Goal: Task Accomplishment & Management: Complete application form

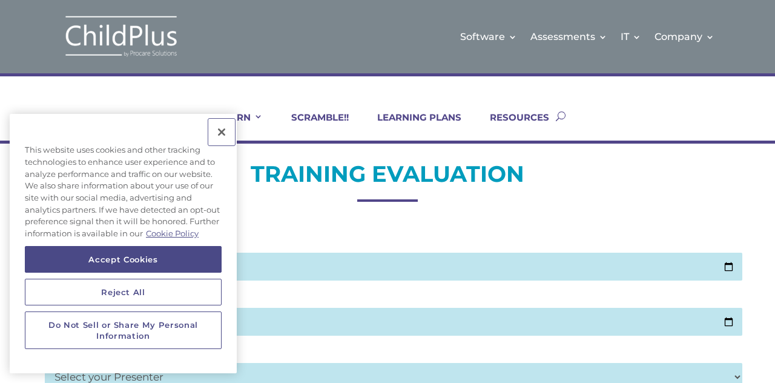
click at [219, 142] on button "Close" at bounding box center [221, 132] width 27 height 27
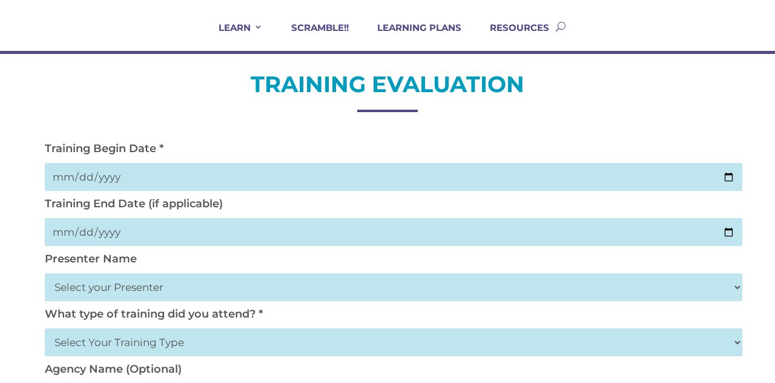
scroll to position [89, 0]
click at [62, 184] on input "date" at bounding box center [394, 177] width 698 height 28
type input "[DATE]"
click at [72, 245] on input "date" at bounding box center [394, 233] width 698 height 28
type input "[DATE]"
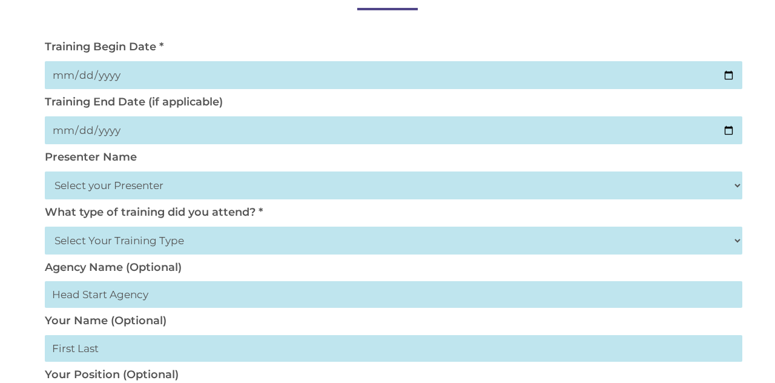
scroll to position [192, 0]
click at [56, 194] on select "Select your Presenter [PERSON_NAME] [PERSON_NAME] [PERSON_NAME] [PERSON_NAME] […" at bounding box center [394, 185] width 698 height 28
select select "[PERSON_NAME]"
click at [45, 173] on select "Select your Presenter [PERSON_NAME] [PERSON_NAME] [PERSON_NAME] [PERSON_NAME] […" at bounding box center [394, 185] width 698 height 28
click at [153, 248] on select "Select Your Training Type On-site (at your agency) Virtual Visit Live Group Web…" at bounding box center [394, 240] width 698 height 28
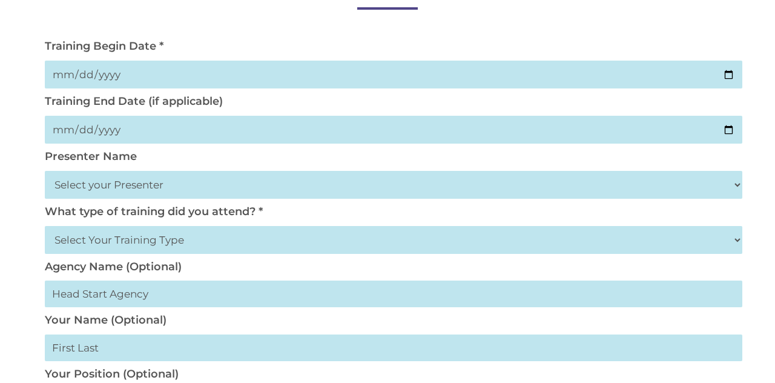
select select "On-site (at your agency)"
click at [45, 228] on select "Select Your Training Type On-site (at your agency) Virtual Visit Live Group Web…" at bounding box center [394, 240] width 698 height 28
click at [68, 299] on input "text" at bounding box center [394, 293] width 698 height 27
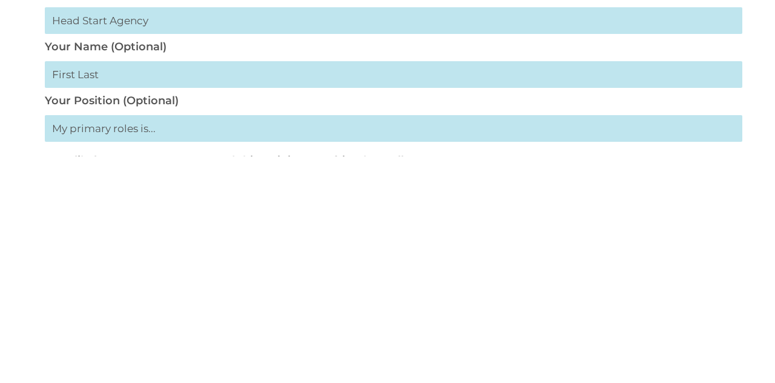
scroll to position [239, 0]
click at [56, 309] on input "text" at bounding box center [394, 300] width 698 height 27
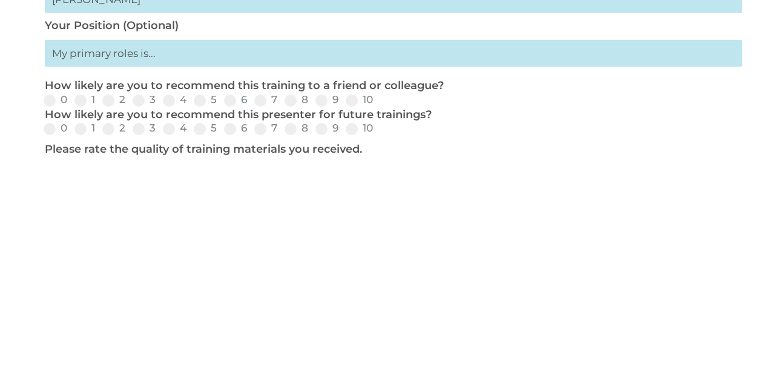
scroll to position [316, 0]
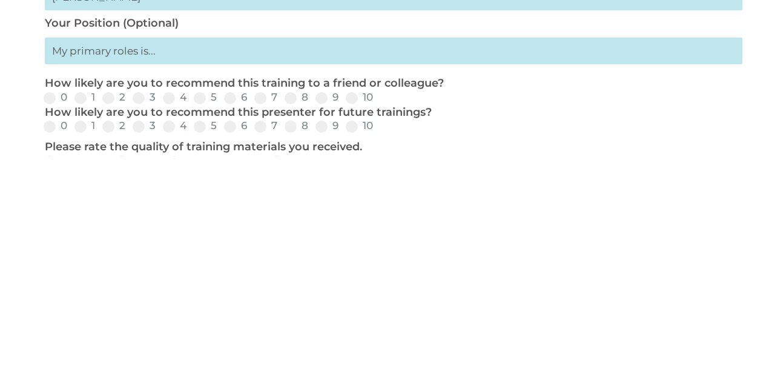
type input "[PERSON_NAME]"
click at [58, 287] on input "text" at bounding box center [394, 277] width 698 height 27
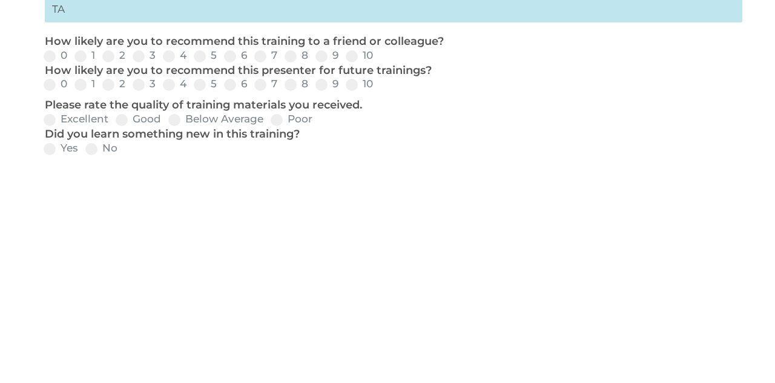
scroll to position [361, 0]
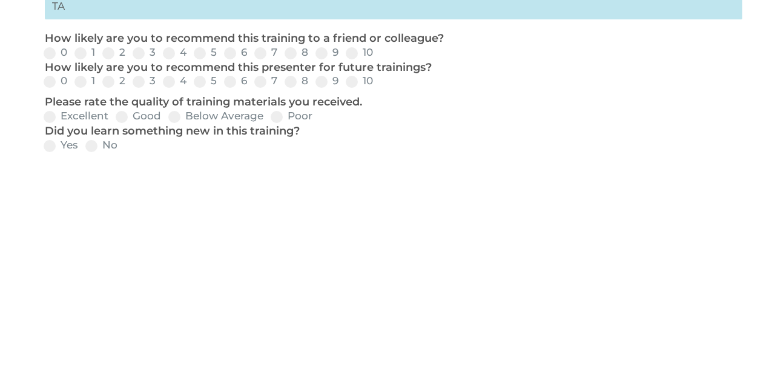
type input "TA"
click at [320, 286] on span at bounding box center [321, 280] width 12 height 12
click at [345, 288] on input "9" at bounding box center [349, 284] width 8 height 8
radio input "true"
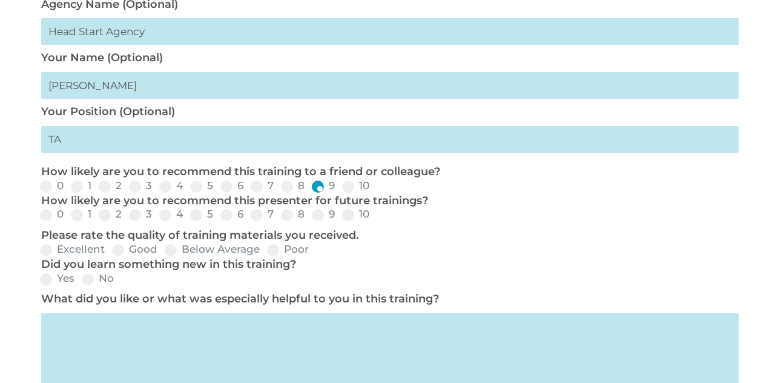
scroll to position [0, 4]
click at [312, 223] on input "8" at bounding box center [315, 219] width 8 height 8
radio input "true"
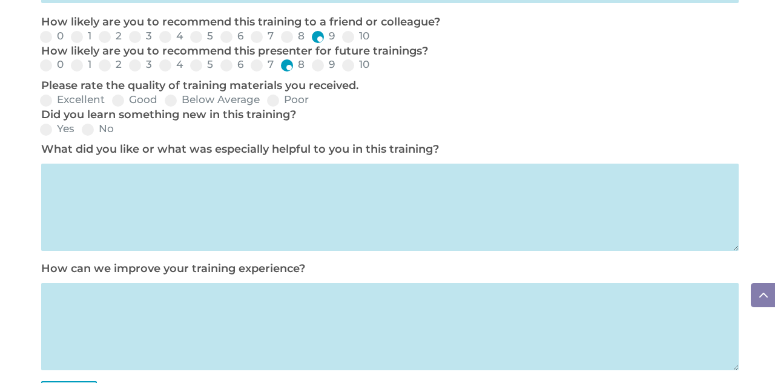
scroll to position [606, 0]
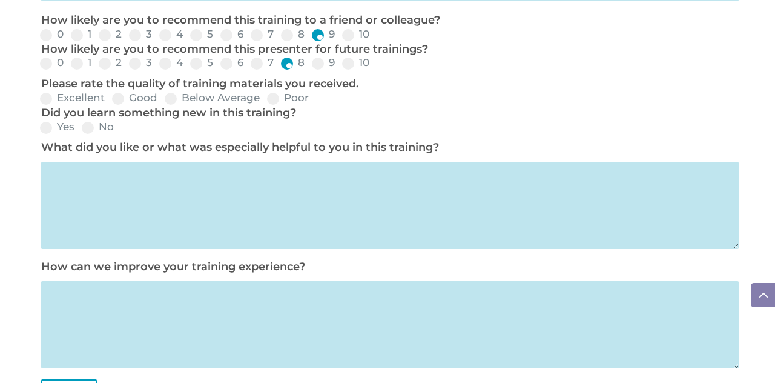
click at [62, 185] on textarea at bounding box center [390, 205] width 698 height 87
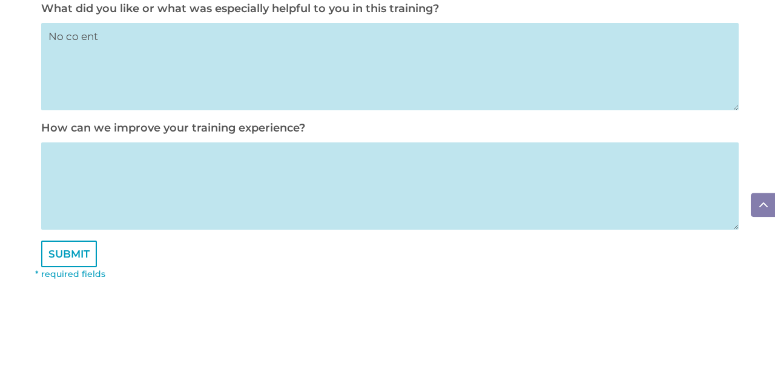
scroll to position [654, 0]
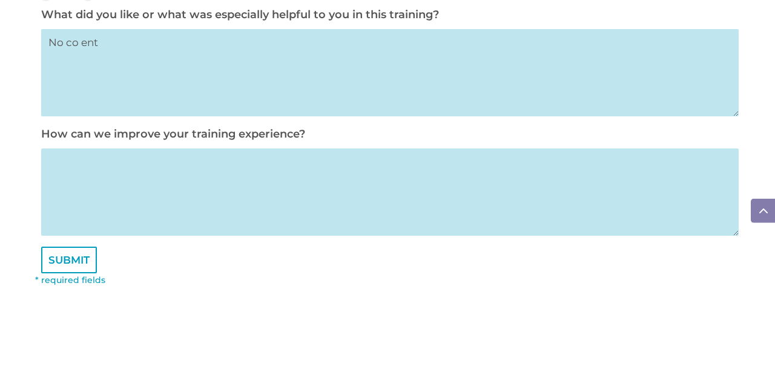
click at [85, 128] on textarea "No co ent" at bounding box center [390, 156] width 698 height 87
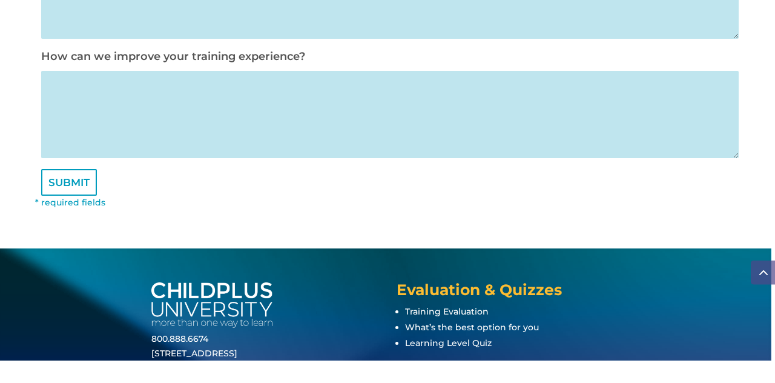
scroll to position [793, 0]
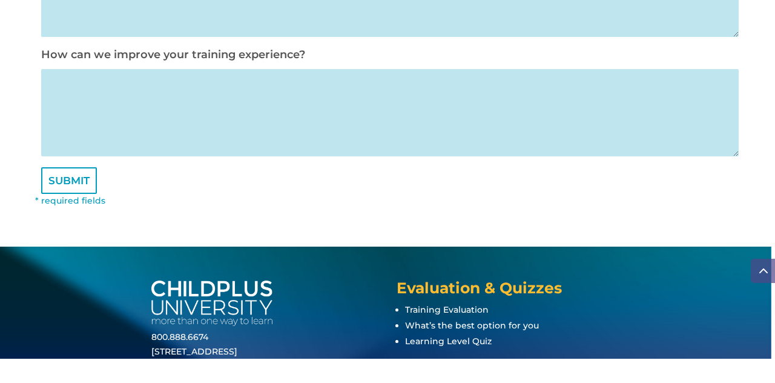
type textarea "No co ment"
click at [70, 136] on textarea at bounding box center [390, 136] width 698 height 87
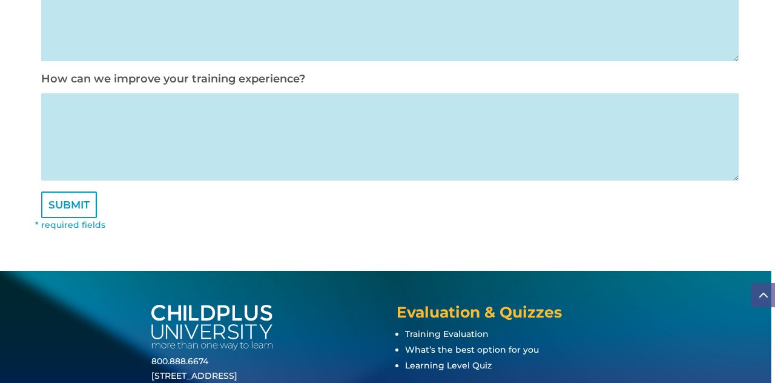
click at [58, 134] on textarea at bounding box center [390, 136] width 698 height 87
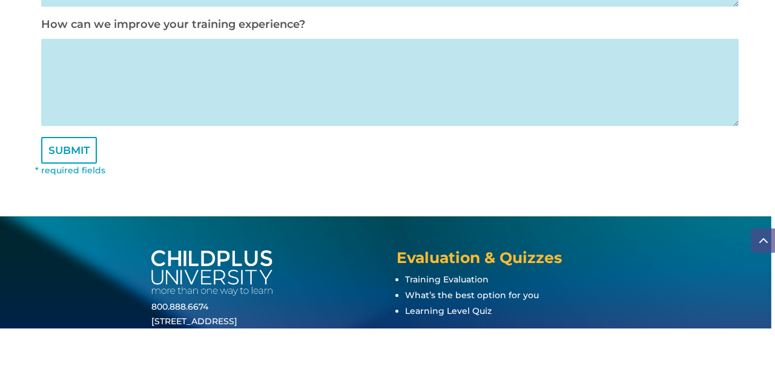
click at [65, 218] on input "SUBMIT" at bounding box center [69, 204] width 56 height 27
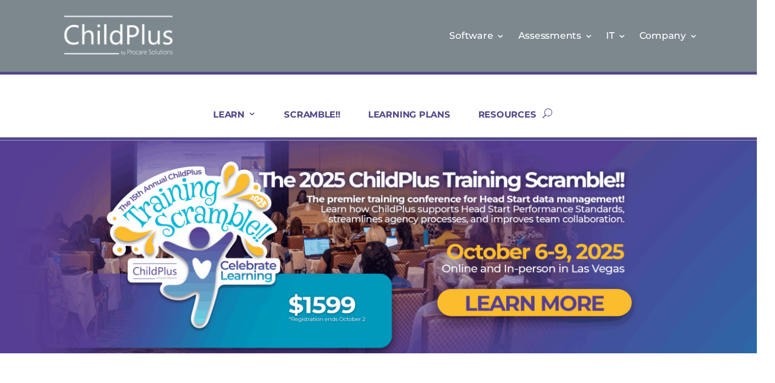
click at [76, 225] on div at bounding box center [388, 253] width 682 height 218
